Goal: Transaction & Acquisition: Purchase product/service

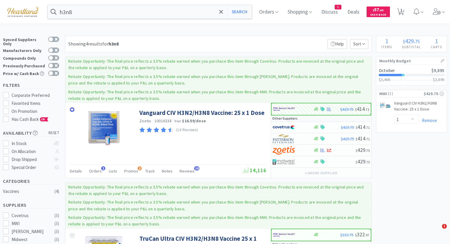
select select "1"
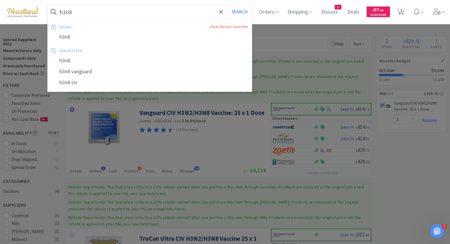
click at [189, 10] on input "h3n8" at bounding box center [150, 12] width 204 height 14
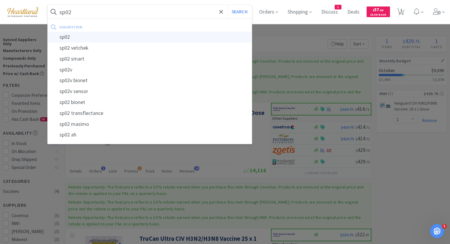
type input "sp02"
click at [201, 39] on div "sp02" at bounding box center [150, 37] width 204 height 11
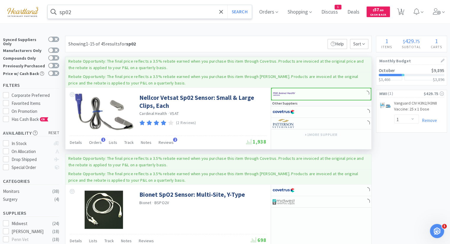
scroll to position [30, 0]
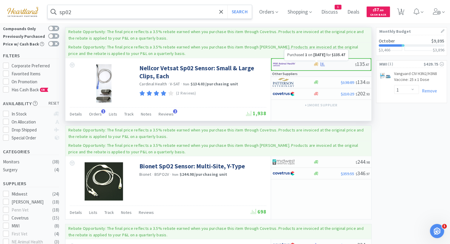
click at [321, 64] on icon at bounding box center [322, 64] width 4 height 4
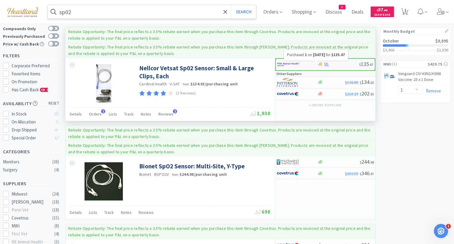
select select "1"
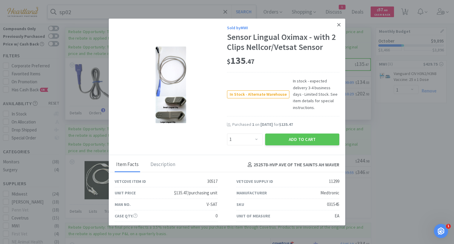
click at [338, 23] on icon at bounding box center [339, 24] width 3 height 5
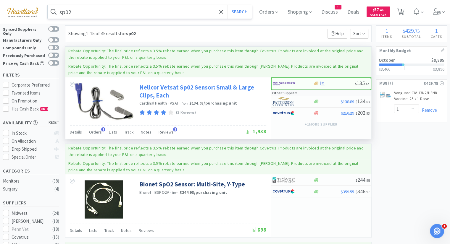
scroll to position [0, 0]
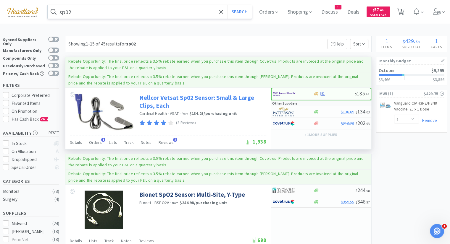
click at [193, 96] on link "Nellcor Vetsat Sp02 Sensor: Small & Large Clips, Each" at bounding box center [201, 102] width 125 height 16
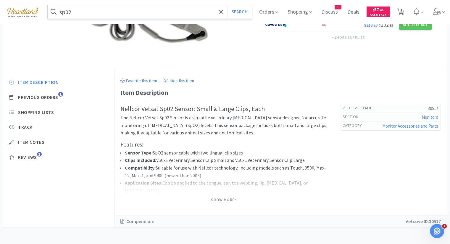
scroll to position [117, 0]
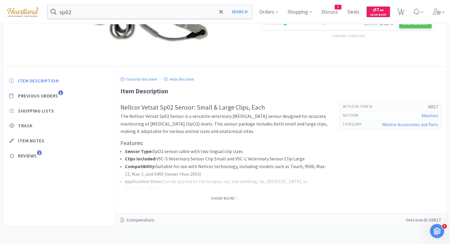
select select "1"
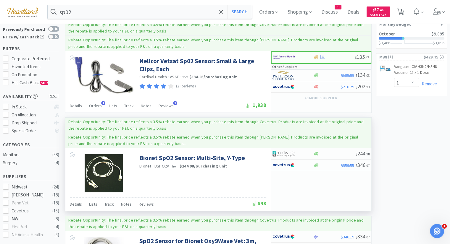
scroll to position [59, 0]
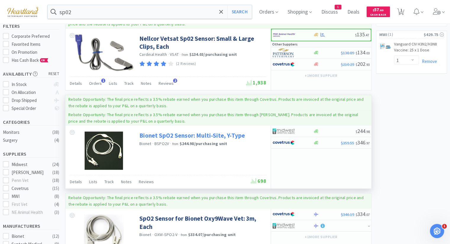
click at [196, 135] on link "Bionet SpO2 Sensor: Multi-Site, Y-Type" at bounding box center [192, 136] width 106 height 8
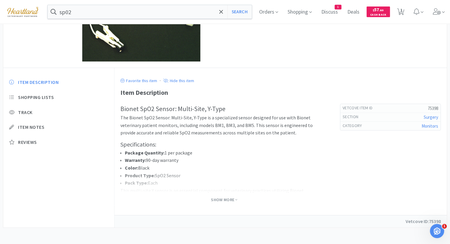
scroll to position [117, 0]
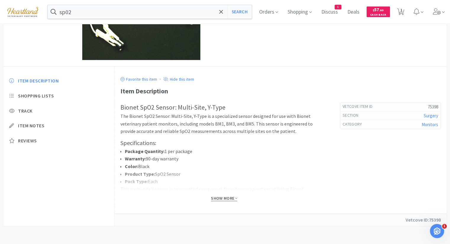
click at [216, 199] on span "Show More" at bounding box center [224, 199] width 26 height 6
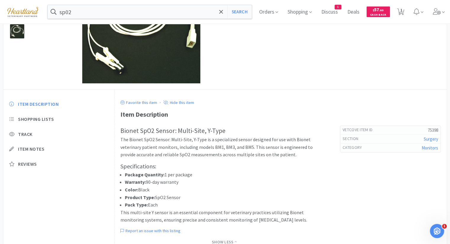
scroll to position [19, 0]
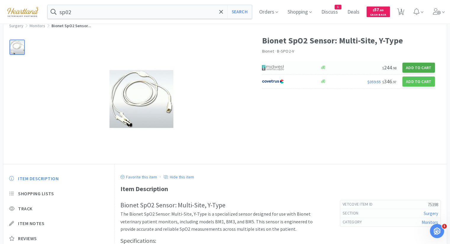
click at [428, 67] on button "Add to Cart" at bounding box center [418, 68] width 33 height 10
select select "1"
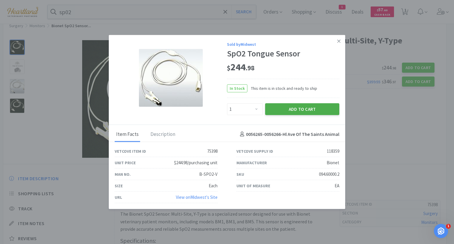
click at [302, 109] on button "Add to Cart" at bounding box center [302, 109] width 74 height 12
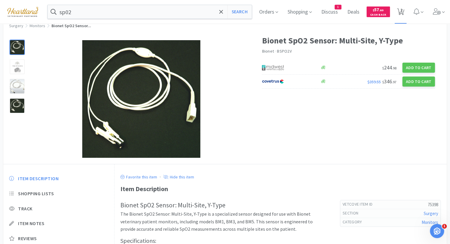
click at [404, 8] on span "2" at bounding box center [400, 12] width 7 height 8
select select "1"
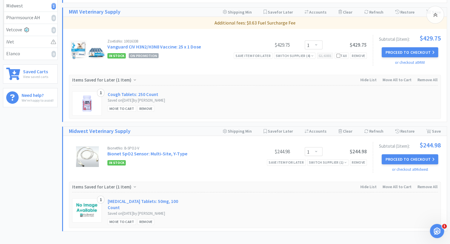
scroll to position [237, 0]
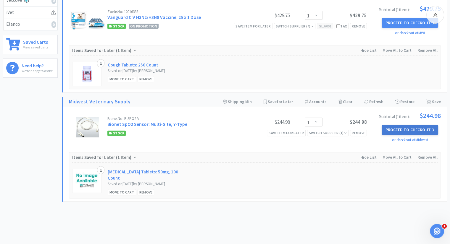
click at [423, 130] on button "Proceed to Checkout" at bounding box center [410, 130] width 56 height 10
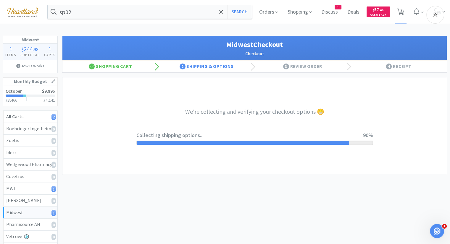
select select "0"
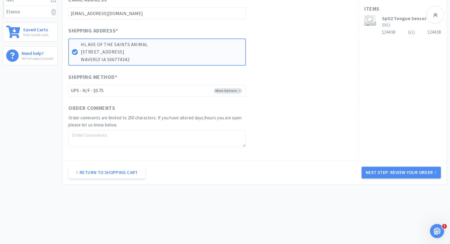
scroll to position [249, 0]
click at [380, 169] on button "Next Step: Review Your Order" at bounding box center [401, 173] width 79 height 12
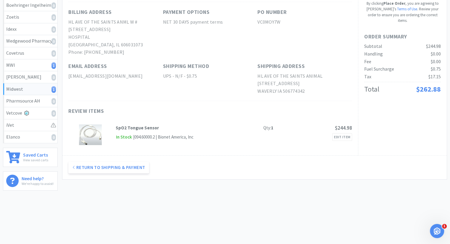
scroll to position [0, 0]
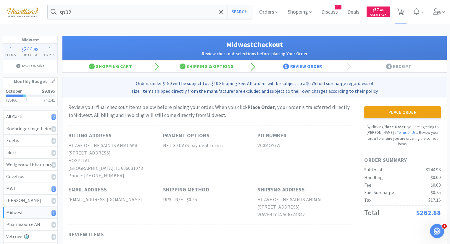
click at [391, 117] on button "Place Order" at bounding box center [402, 113] width 77 height 12
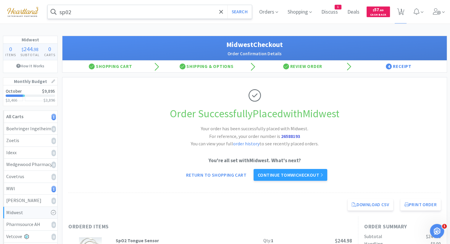
click at [173, 14] on input "sp02" at bounding box center [150, 12] width 204 height 14
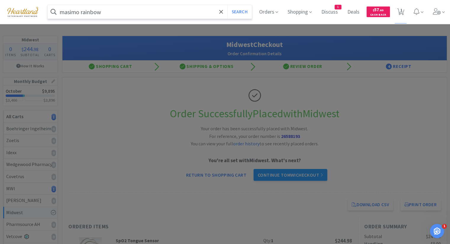
type input "masimo rainbow"
click at [227, 5] on button "Search" at bounding box center [239, 12] width 25 height 14
select select "1"
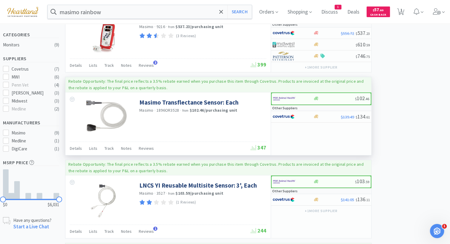
scroll to position [148, 0]
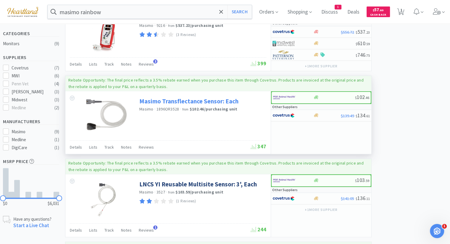
click at [157, 100] on link "Masimo Transflectance Sensor: Each" at bounding box center [188, 101] width 99 height 8
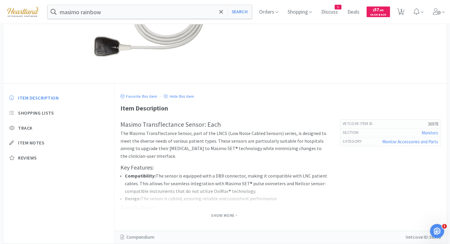
scroll to position [117, 0]
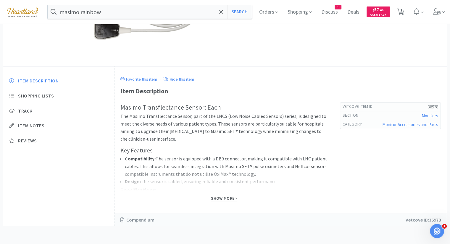
click at [232, 197] on span "Show More" at bounding box center [224, 199] width 26 height 6
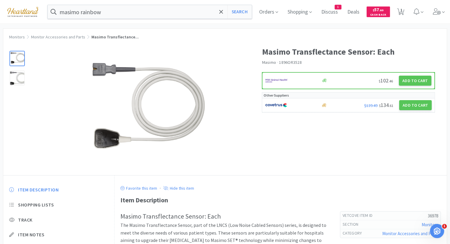
scroll to position [0, 0]
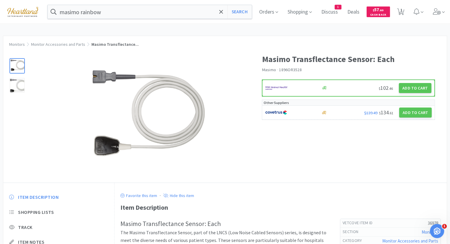
select select "1"
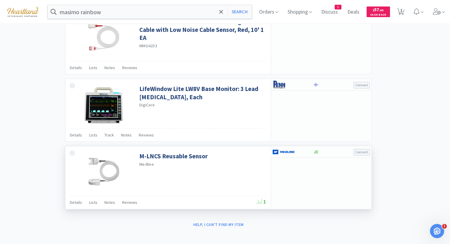
scroll to position [728, 0]
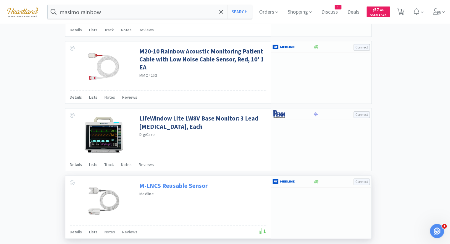
click at [187, 184] on link "M-LNCS Reusable Sensor" at bounding box center [173, 186] width 68 height 8
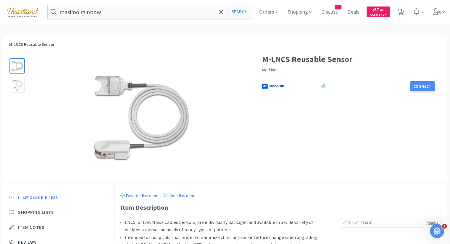
select select "1"
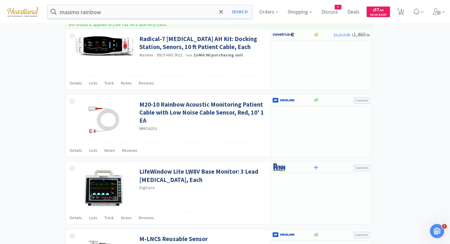
scroll to position [669, 0]
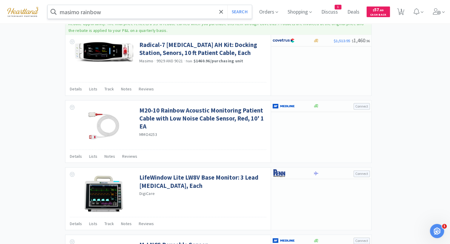
click at [107, 12] on input "masimo rainbow" at bounding box center [150, 12] width 204 height 14
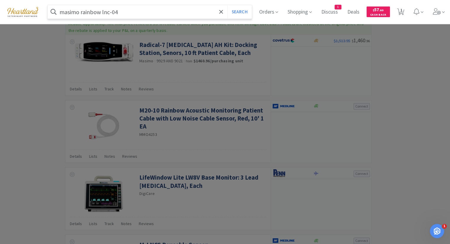
click at [227, 5] on button "Search" at bounding box center [239, 12] width 25 height 14
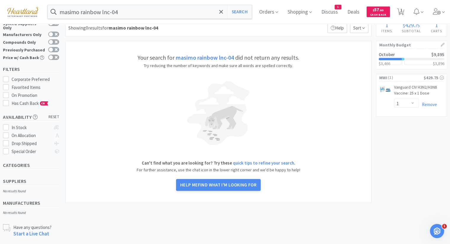
scroll to position [25, 0]
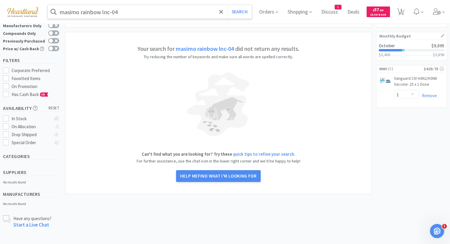
click at [155, 12] on input "masimo rainbow lnc-04" at bounding box center [150, 12] width 204 height 14
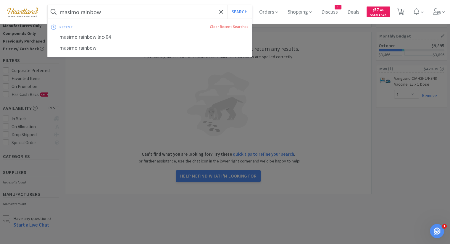
type input "masimo rainbow"
click at [227, 5] on button "Search" at bounding box center [239, 12] width 25 height 14
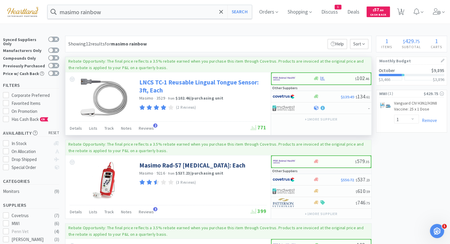
scroll to position [30, 0]
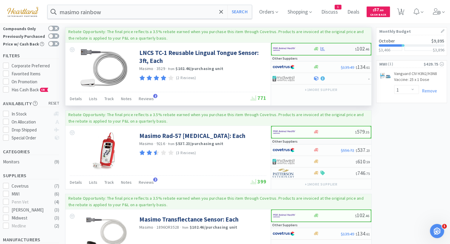
click at [280, 49] on img at bounding box center [284, 49] width 22 height 9
select select "1"
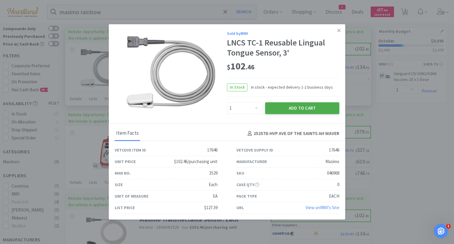
click at [286, 109] on button "Add to Cart" at bounding box center [302, 108] width 74 height 12
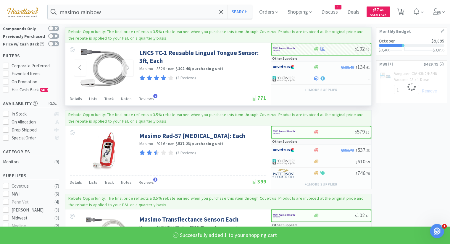
select select "1"
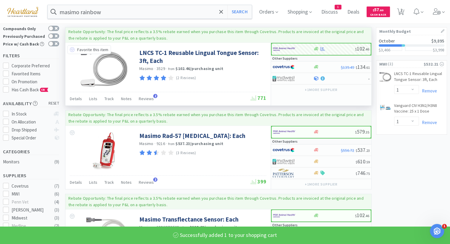
click at [72, 50] on icon at bounding box center [72, 49] width 5 height 5
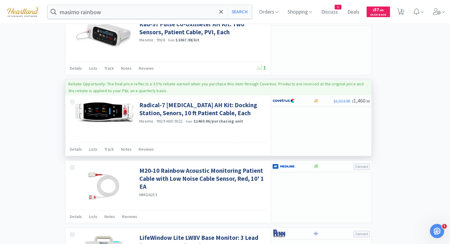
scroll to position [621, 0]
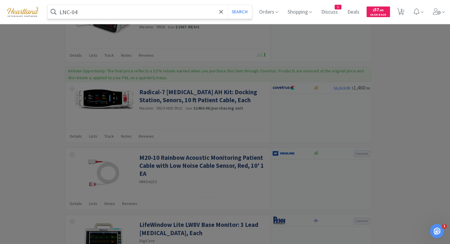
type input "LNC-04"
click at [227, 5] on button "Search" at bounding box center [239, 12] width 25 height 14
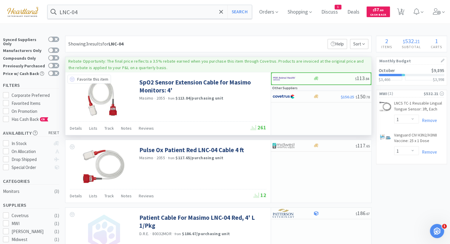
click at [73, 78] on icon at bounding box center [72, 79] width 5 height 5
click at [304, 82] on div at bounding box center [289, 79] width 33 height 10
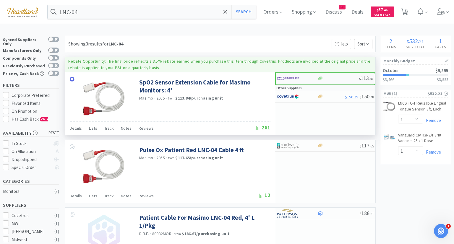
select select "1"
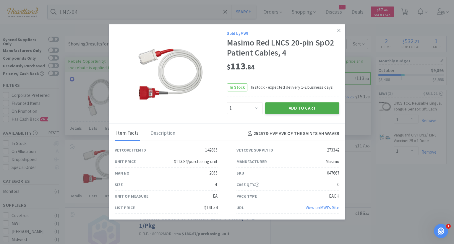
click at [276, 110] on button "Add to Cart" at bounding box center [302, 108] width 74 height 12
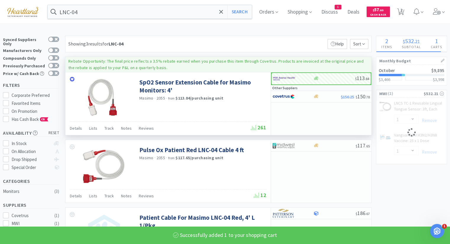
select select "1"
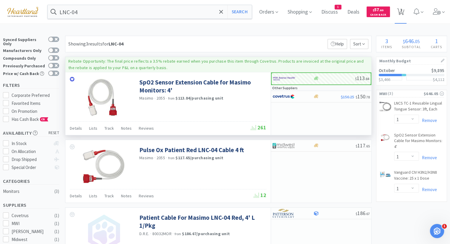
click at [404, 12] on icon at bounding box center [400, 12] width 7 height 7
select select "1"
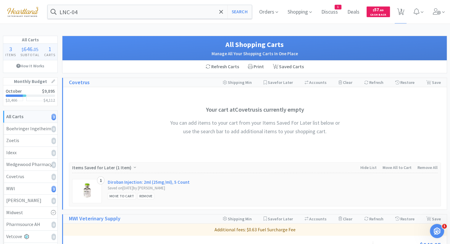
click at [124, 3] on div "LNC-04 Search Orders Shopping Discuss Discuss 1 Deals Deals $ 57 . 60 Cash Back…" at bounding box center [225, 12] width 444 height 24
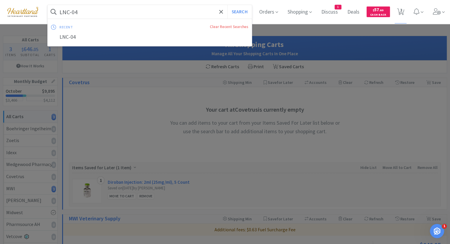
click at [124, 12] on input "LNC-04" at bounding box center [150, 12] width 204 height 14
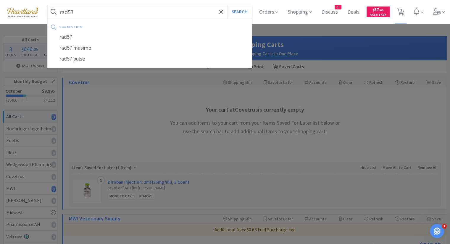
type input "rad57"
click at [227, 5] on button "Search" at bounding box center [239, 12] width 25 height 14
select select "1"
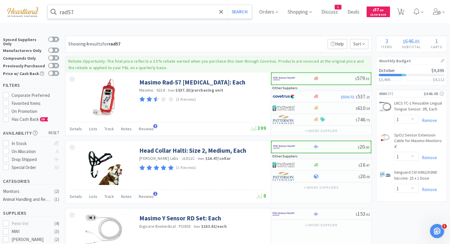
click at [136, 8] on input "rad57" at bounding box center [150, 12] width 204 height 14
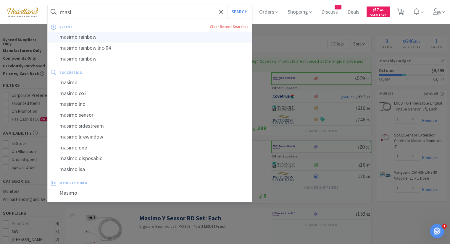
click at [125, 36] on div "masimo rainbow" at bounding box center [150, 37] width 204 height 11
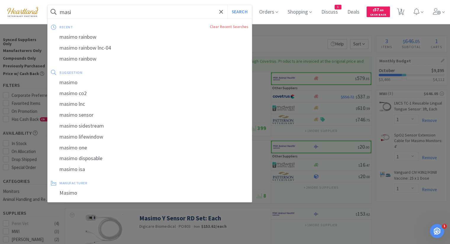
type input "masimo rainbow"
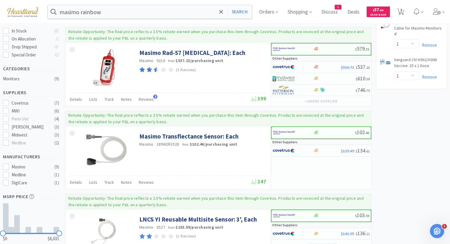
scroll to position [118, 0]
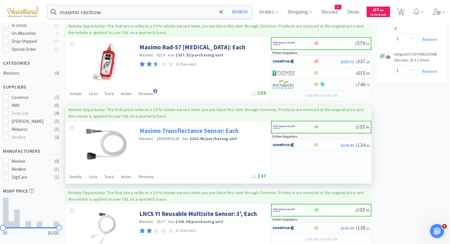
click at [171, 133] on link "Masimo Transflectance Sensor: Each" at bounding box center [188, 131] width 99 height 8
